Goal: Information Seeking & Learning: Learn about a topic

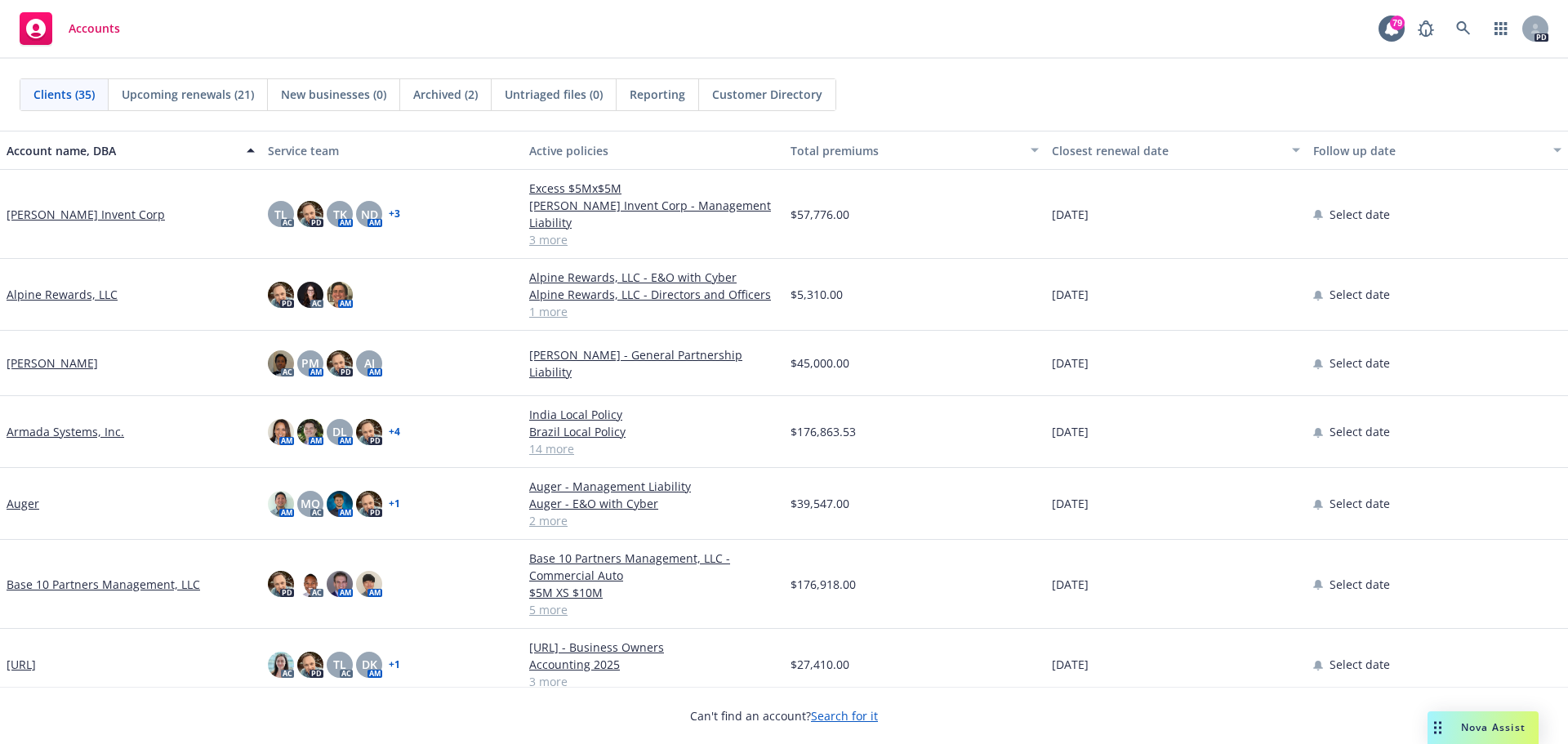
click at [461, 94] on span "Archived (2)" at bounding box center [445, 94] width 64 height 17
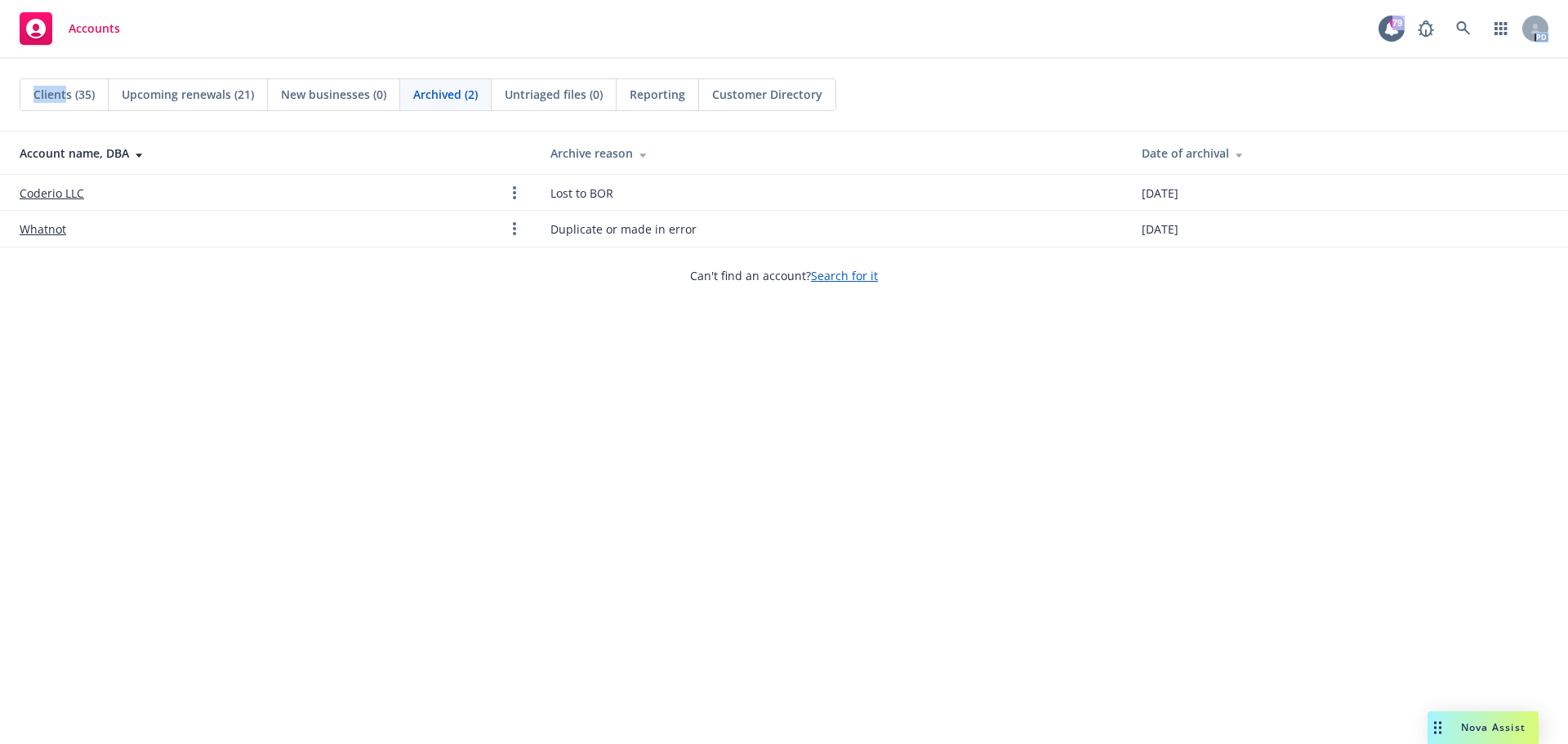
drag, startPoint x: 65, startPoint y: 98, endPoint x: 203, endPoint y: 21, distance: 158.0
click at [203, 21] on div "Accounts 79 PD Clients (35) Upcoming renewals (21) New businesses (0) Archived …" at bounding box center [784, 372] width 1568 height 744
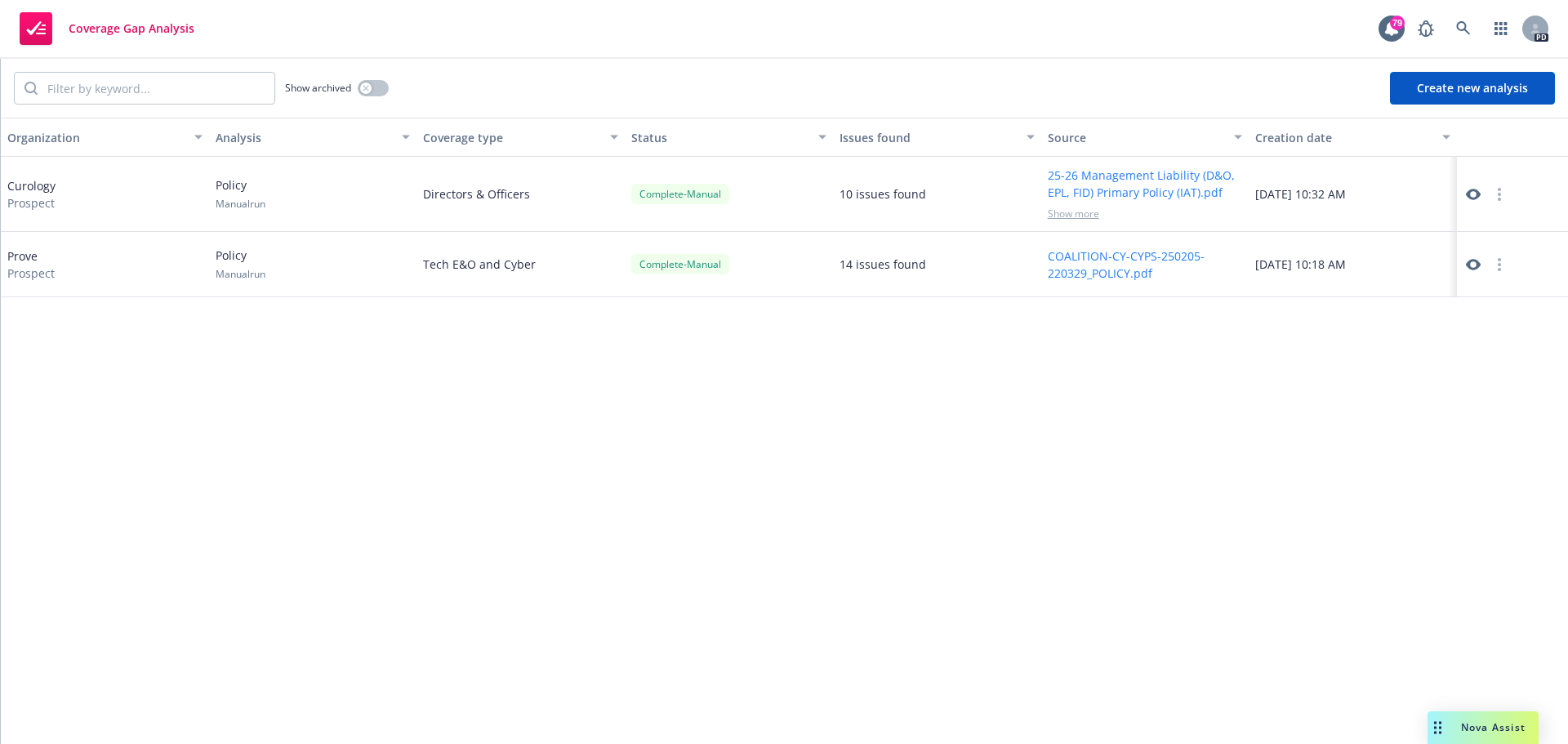
click at [1498, 193] on icon "button" at bounding box center [1499, 194] width 4 height 13
click at [1470, 195] on icon at bounding box center [1473, 194] width 14 height 12
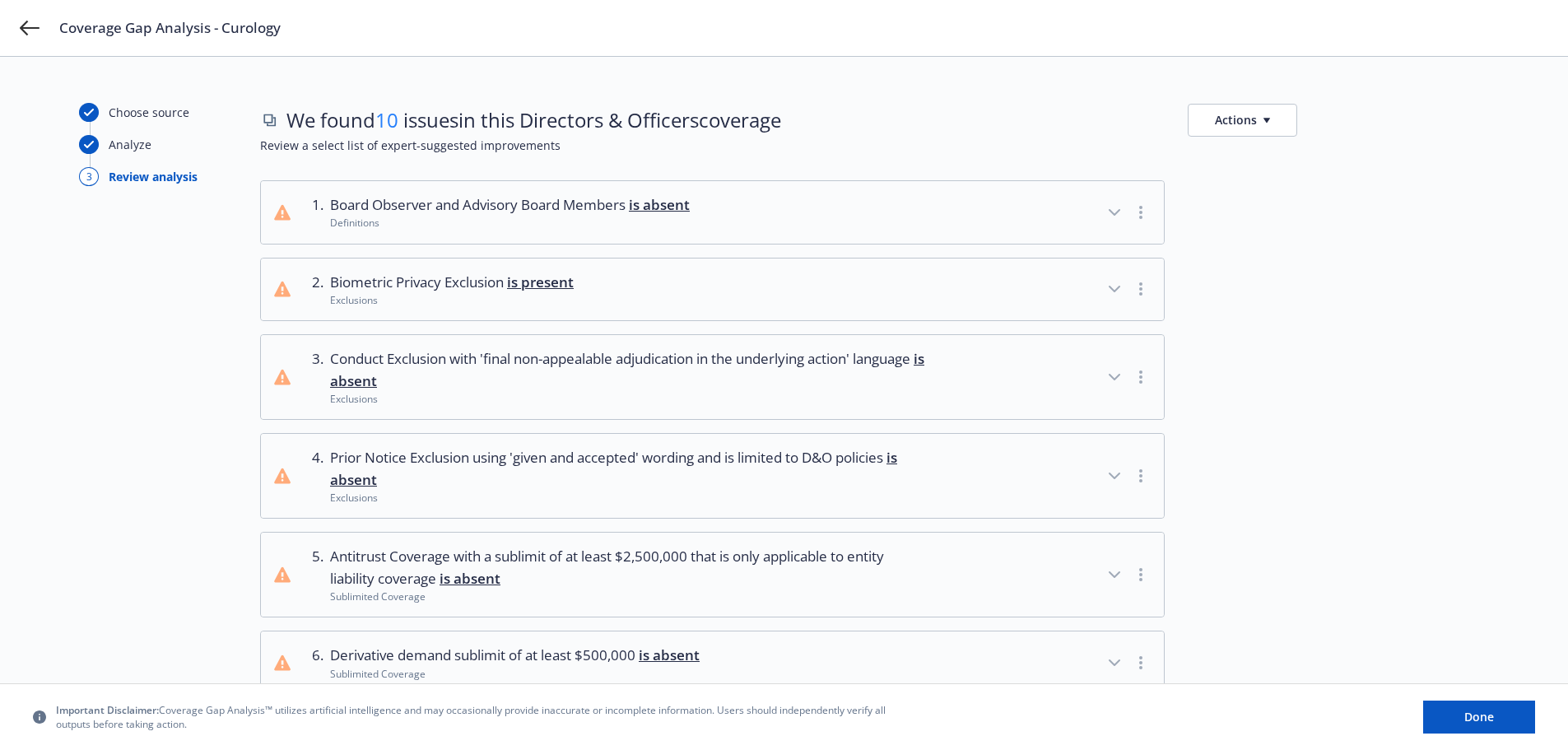
click at [1264, 118] on icon "button" at bounding box center [1267, 119] width 6 height 5
click at [1261, 186] on link "Copy full list of what we’ve checked for" at bounding box center [1321, 190] width 266 height 33
